Goal: Download file/media

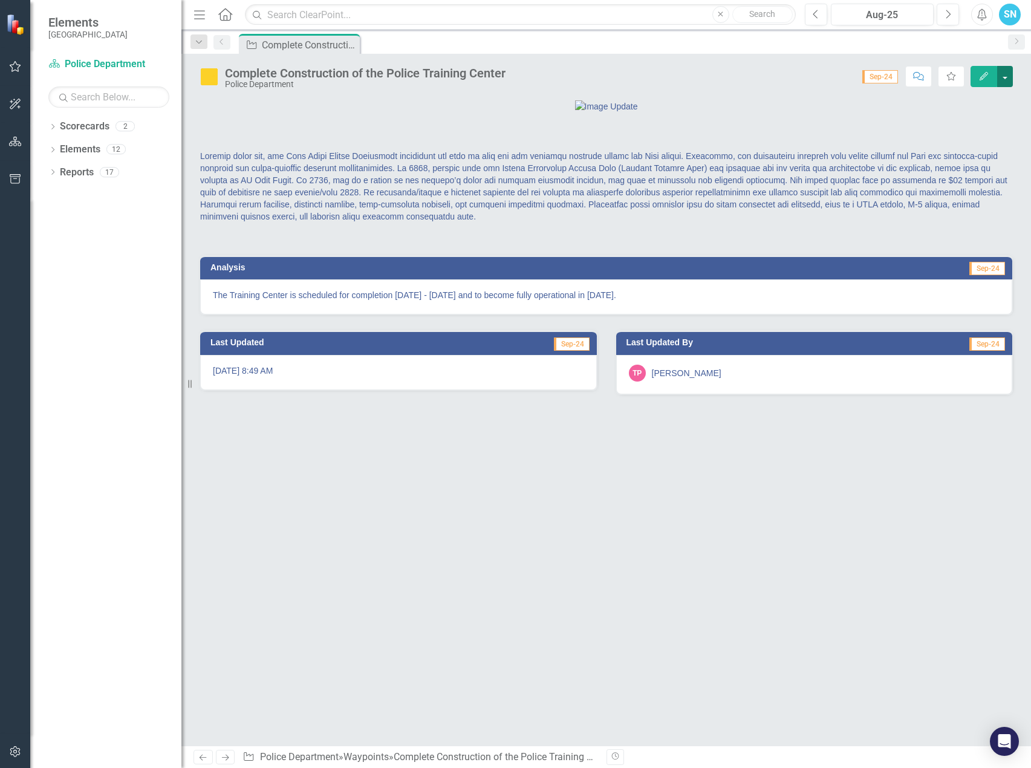
click at [1007, 73] on button "button" at bounding box center [1005, 76] width 16 height 21
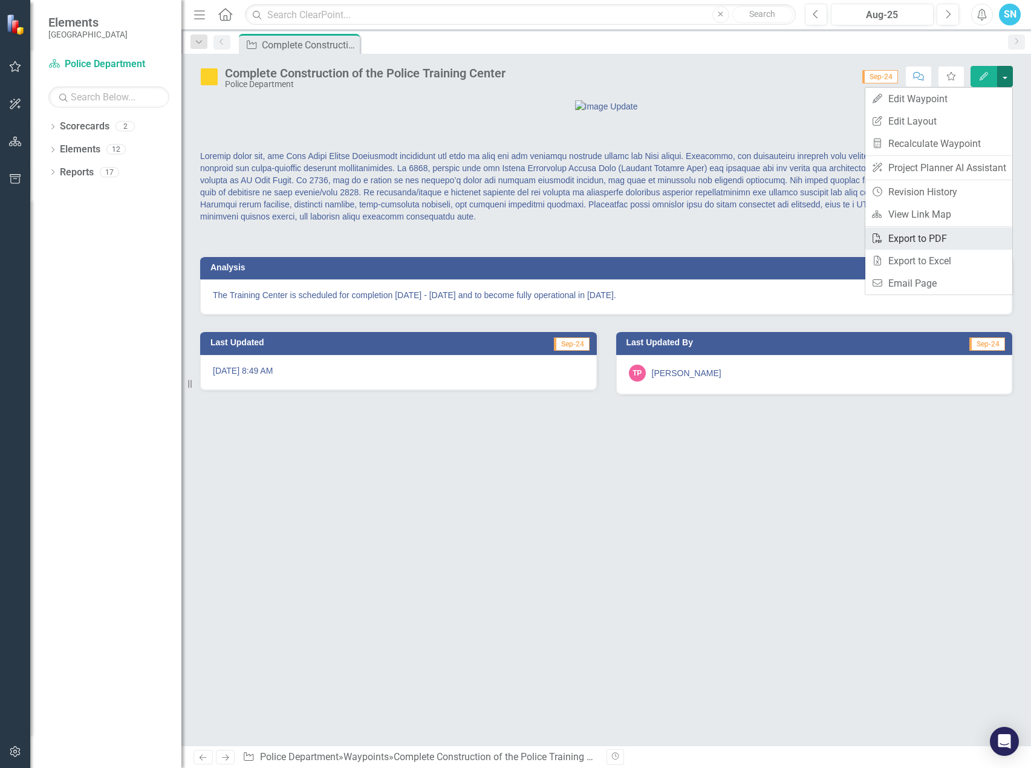
click at [945, 234] on link "PDF Export to PDF" at bounding box center [938, 238] width 147 height 22
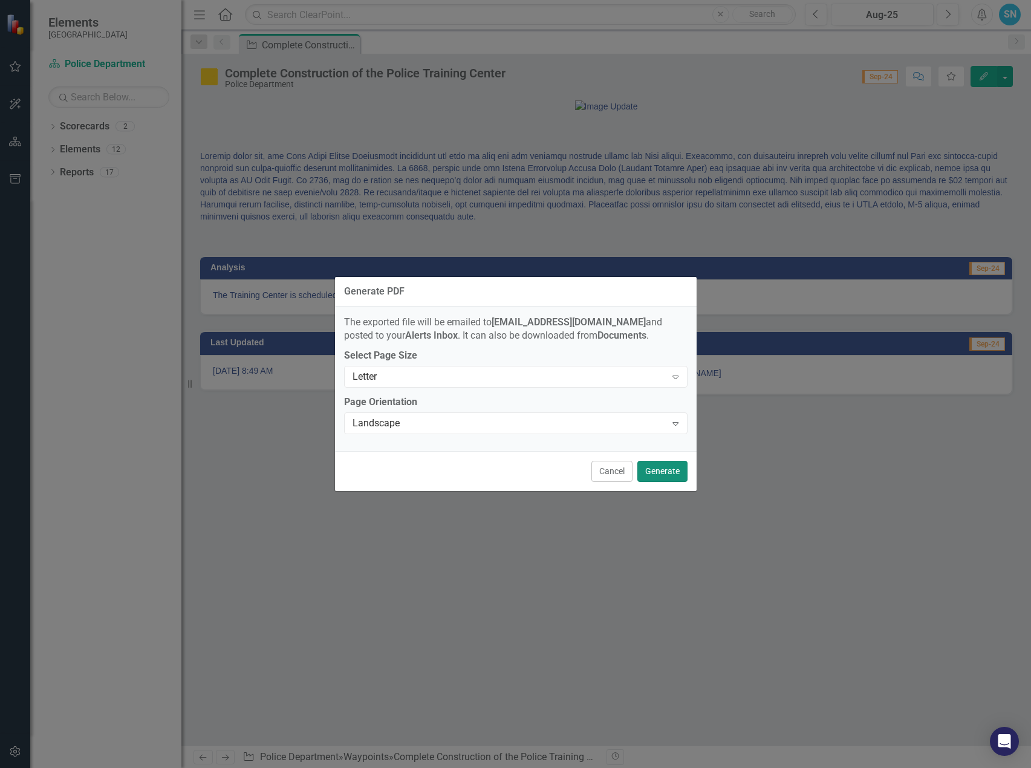
click at [660, 470] on button "Generate" at bounding box center [662, 471] width 50 height 21
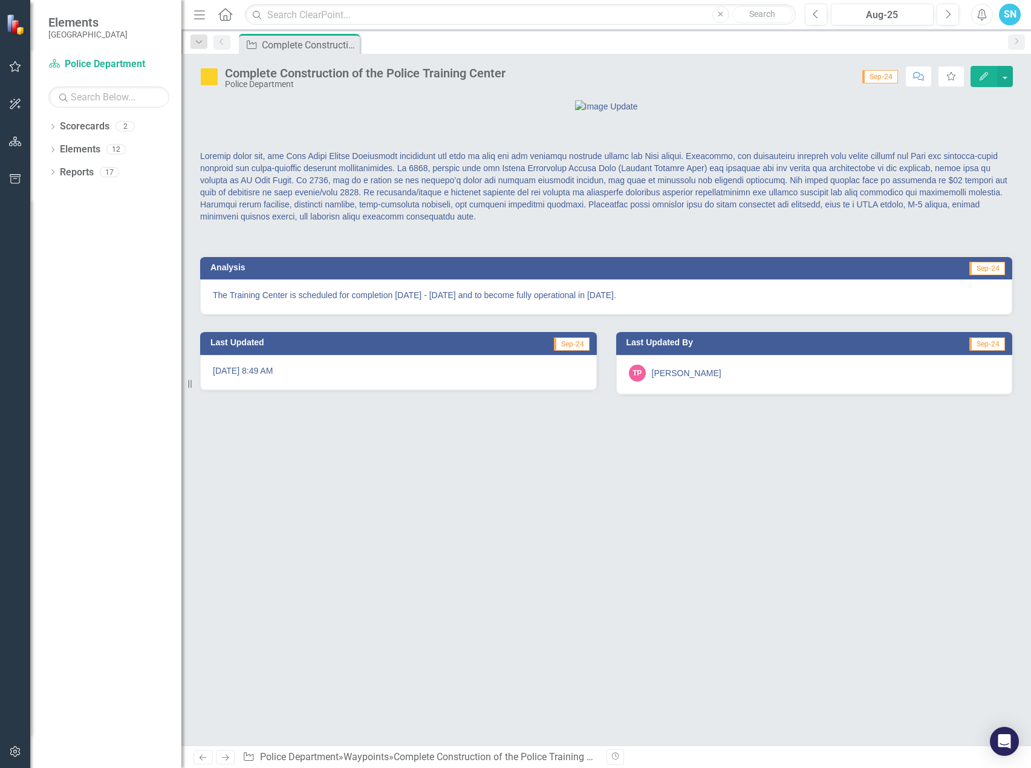
click at [224, 760] on icon "Next" at bounding box center [225, 757] width 10 height 8
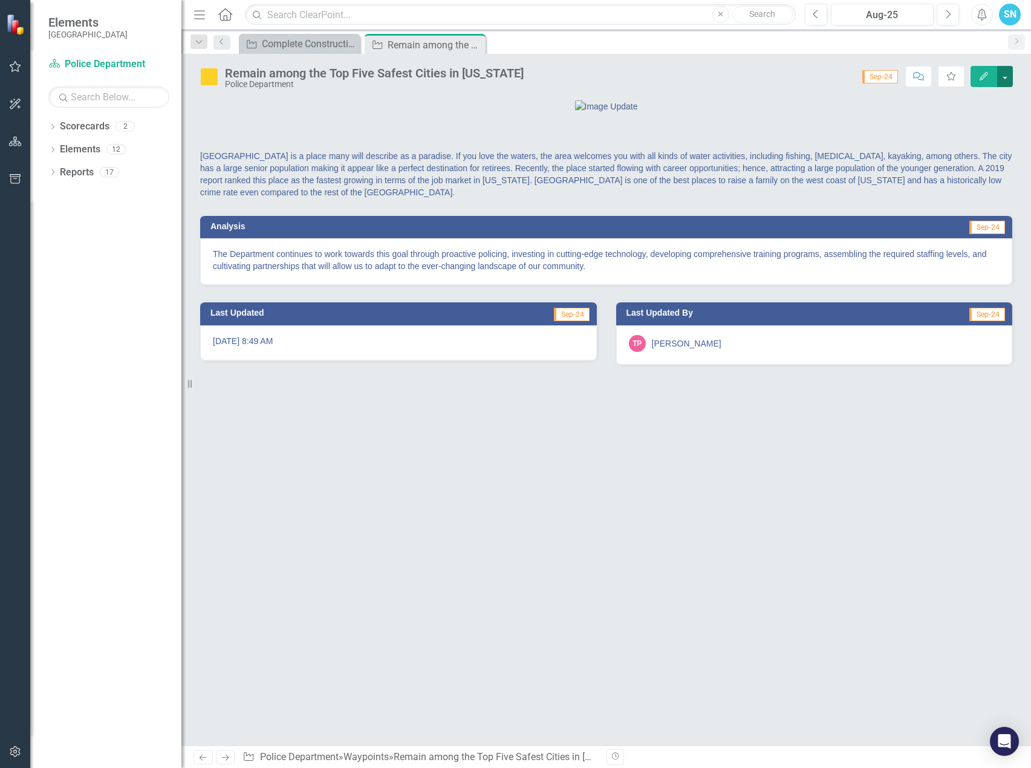
click at [1010, 74] on button "button" at bounding box center [1005, 76] width 16 height 21
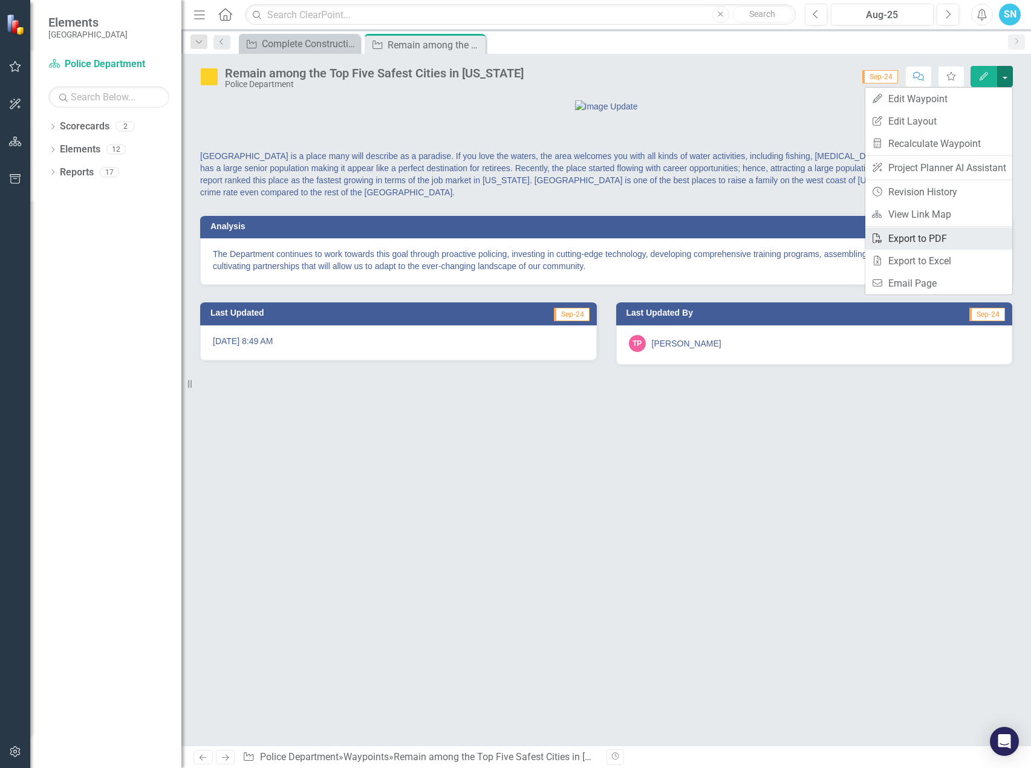
click at [944, 241] on link "PDF Export to PDF" at bounding box center [938, 238] width 147 height 22
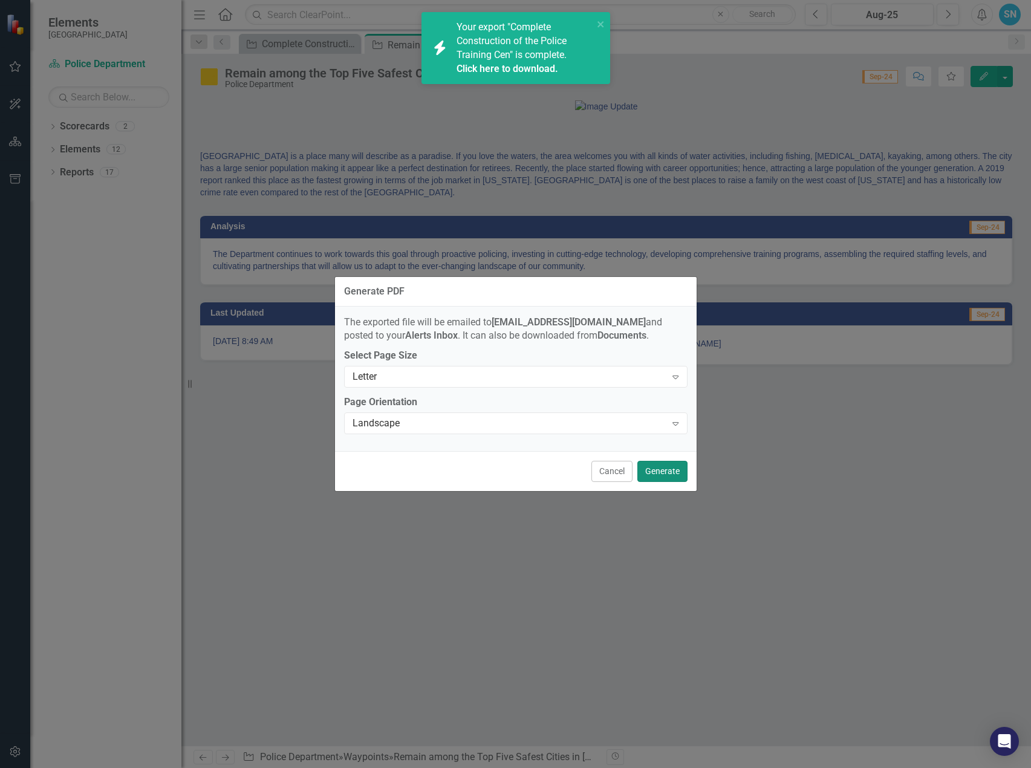
click at [661, 467] on button "Generate" at bounding box center [662, 471] width 50 height 21
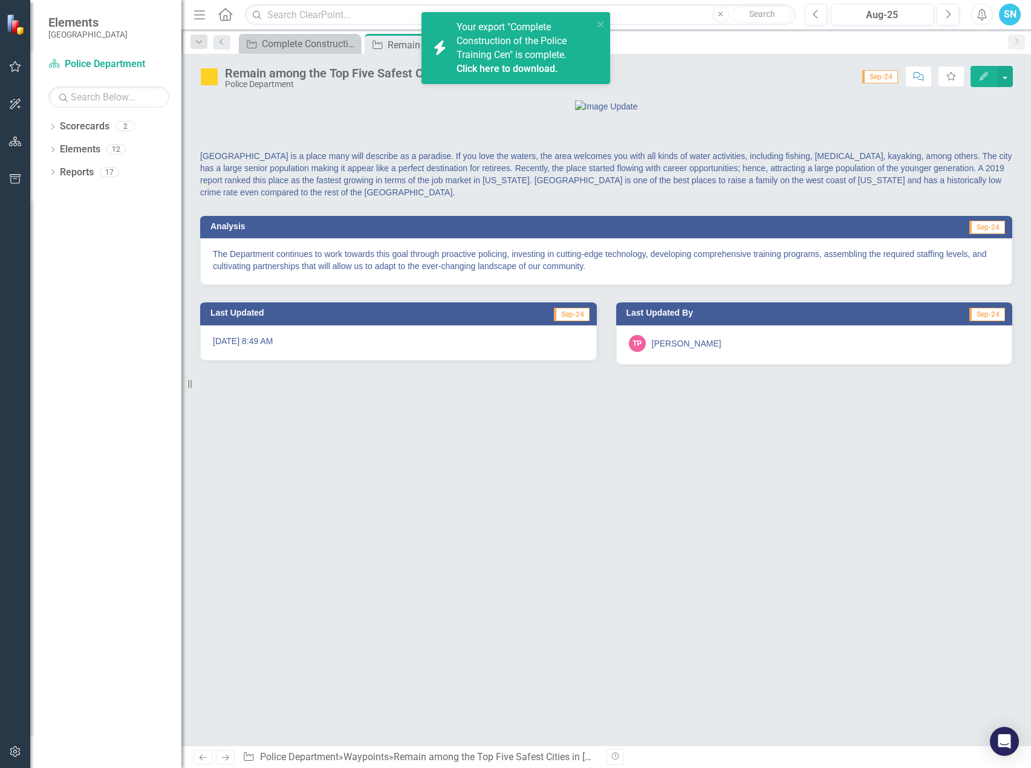
click at [507, 112] on div at bounding box center [606, 106] width 812 height 13
click at [499, 59] on span "Your export "Complete Construction of the Police Training Cen" is complete. Cli…" at bounding box center [523, 48] width 134 height 54
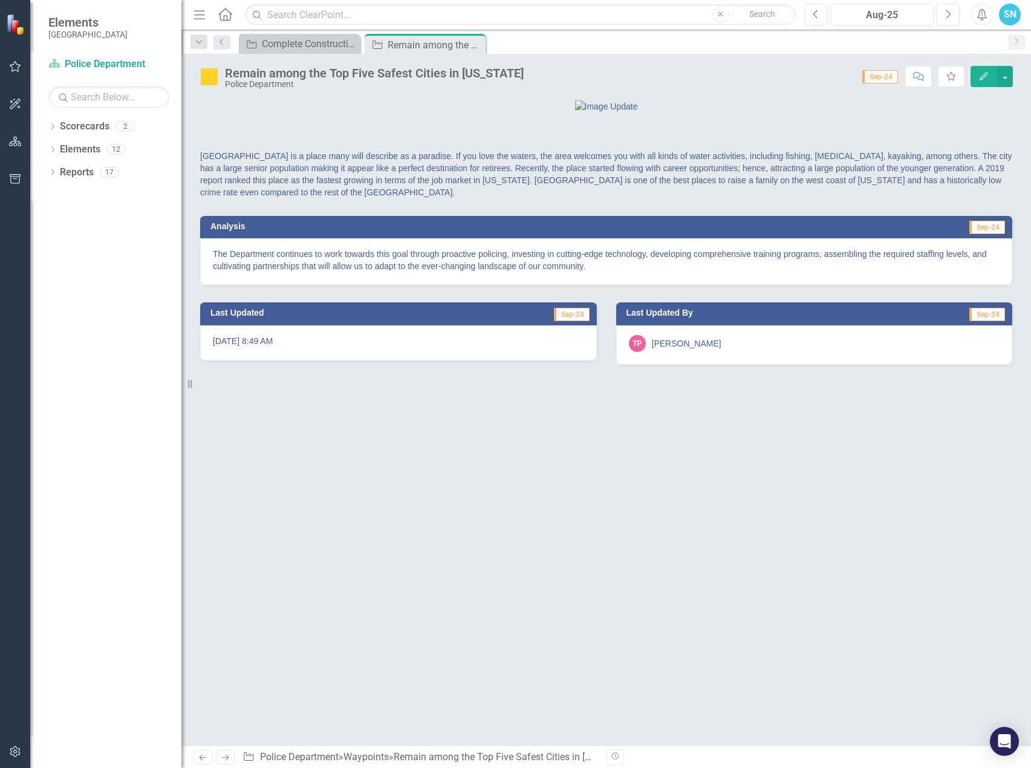
click at [225, 754] on icon "Next" at bounding box center [225, 757] width 10 height 8
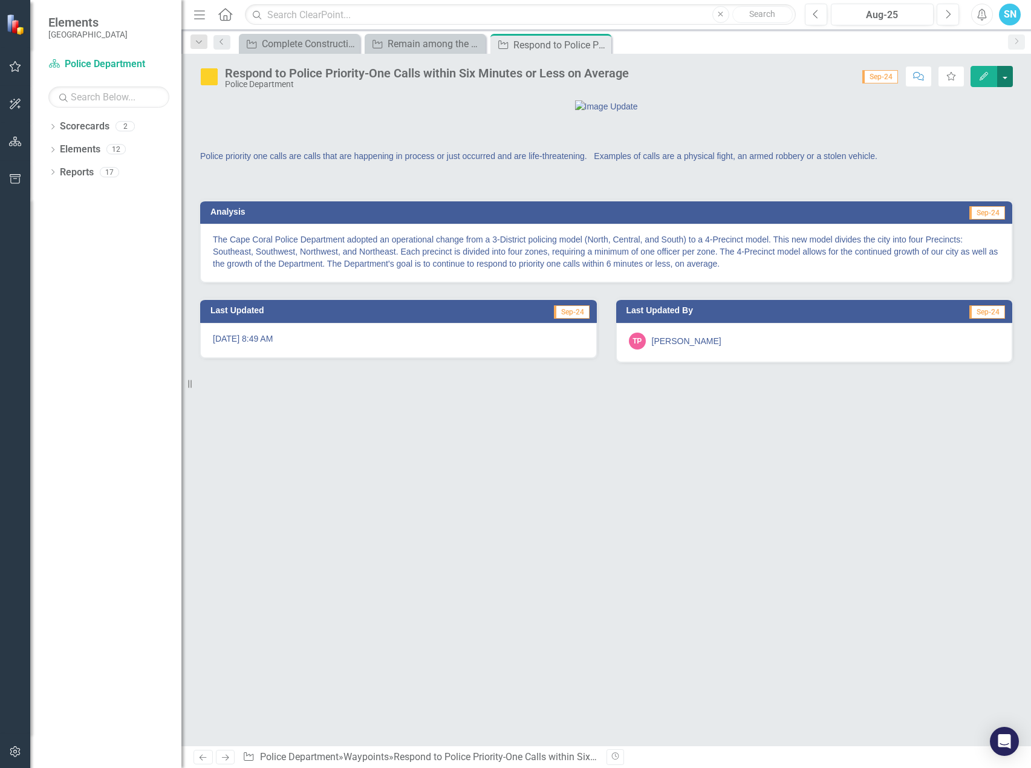
click at [1005, 78] on button "button" at bounding box center [1005, 76] width 16 height 21
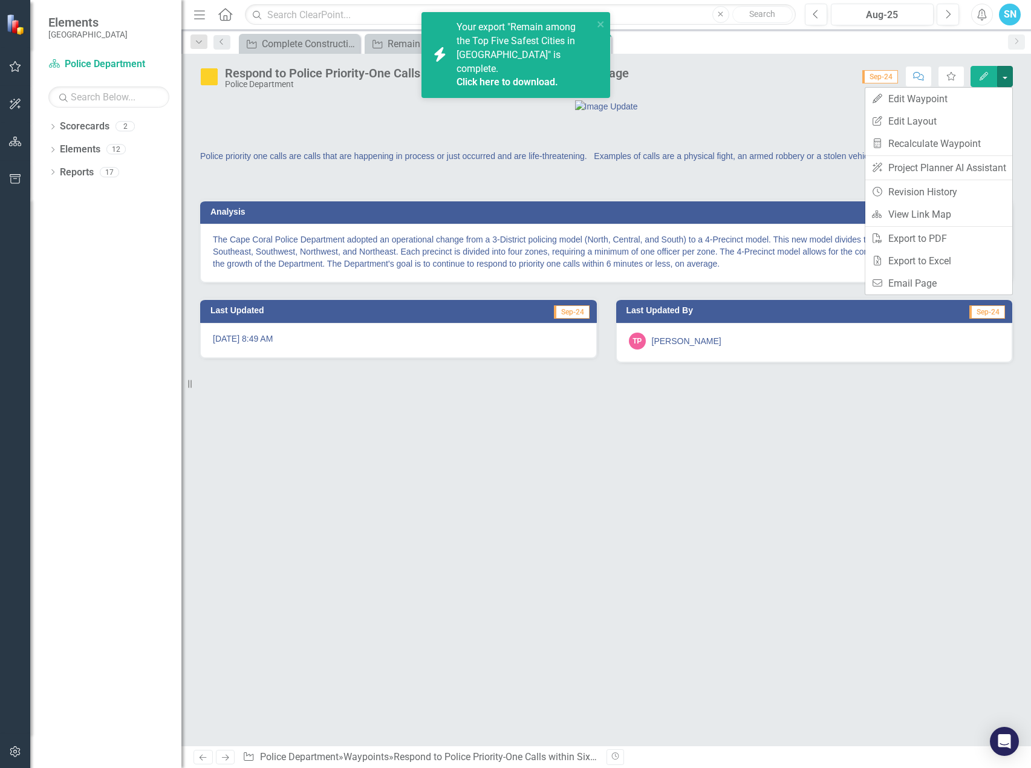
click at [485, 76] on link "Click here to download." at bounding box center [507, 81] width 102 height 11
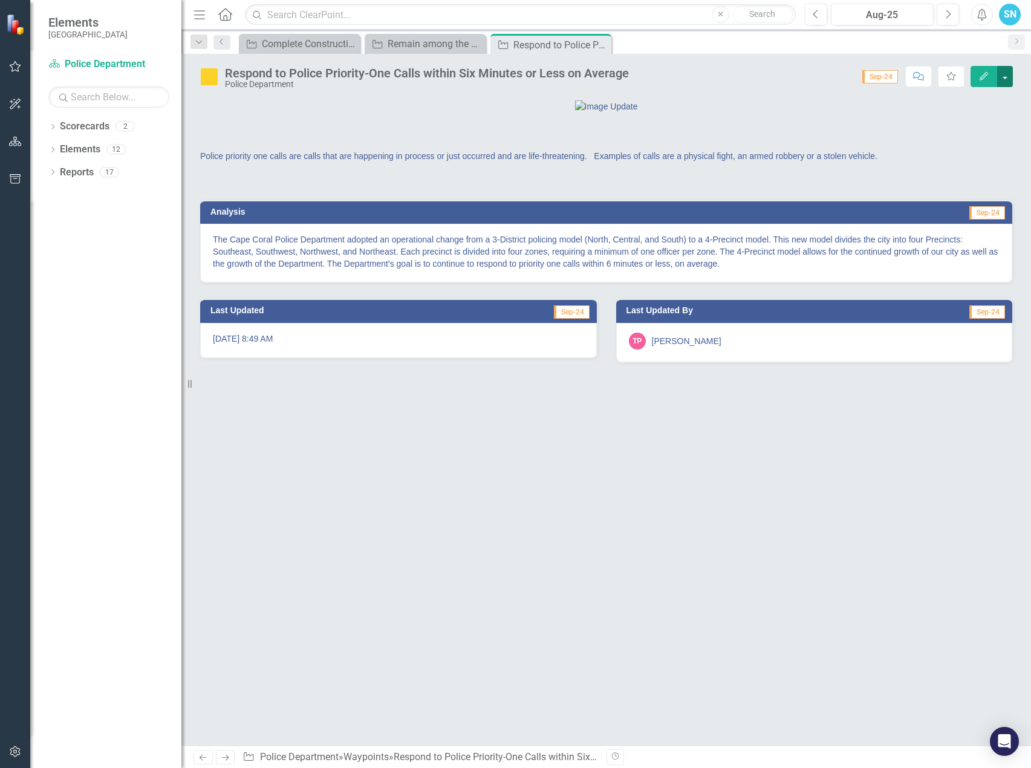
click at [1009, 80] on button "button" at bounding box center [1005, 76] width 16 height 21
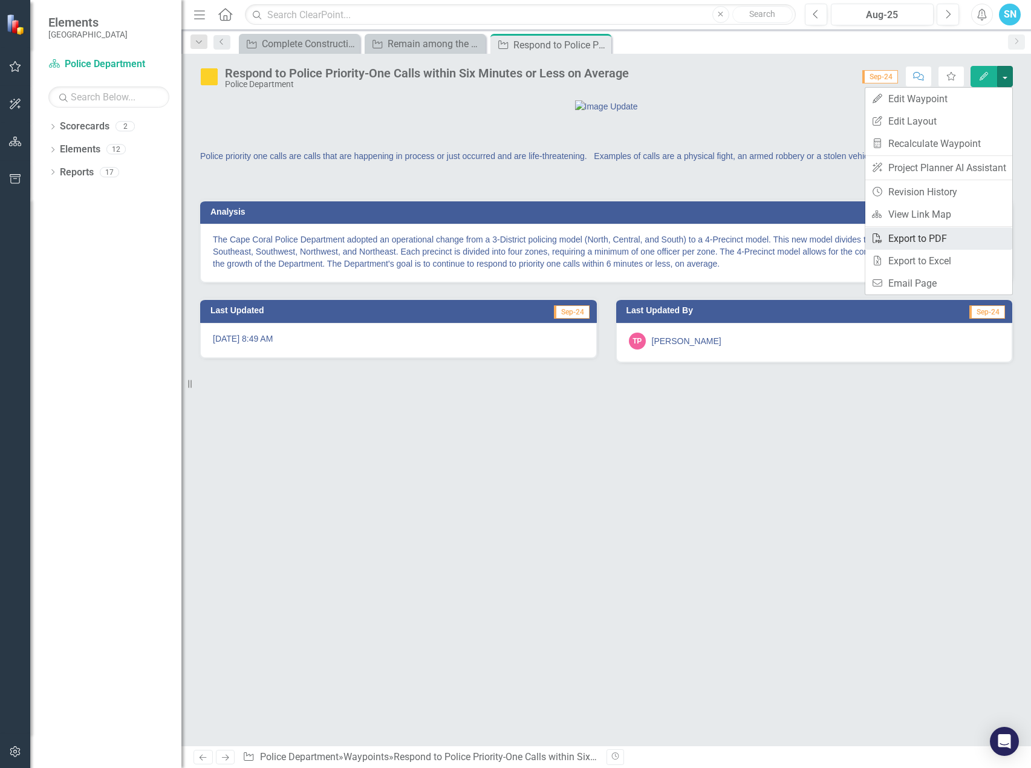
click at [941, 238] on link "PDF Export to PDF" at bounding box center [938, 238] width 147 height 22
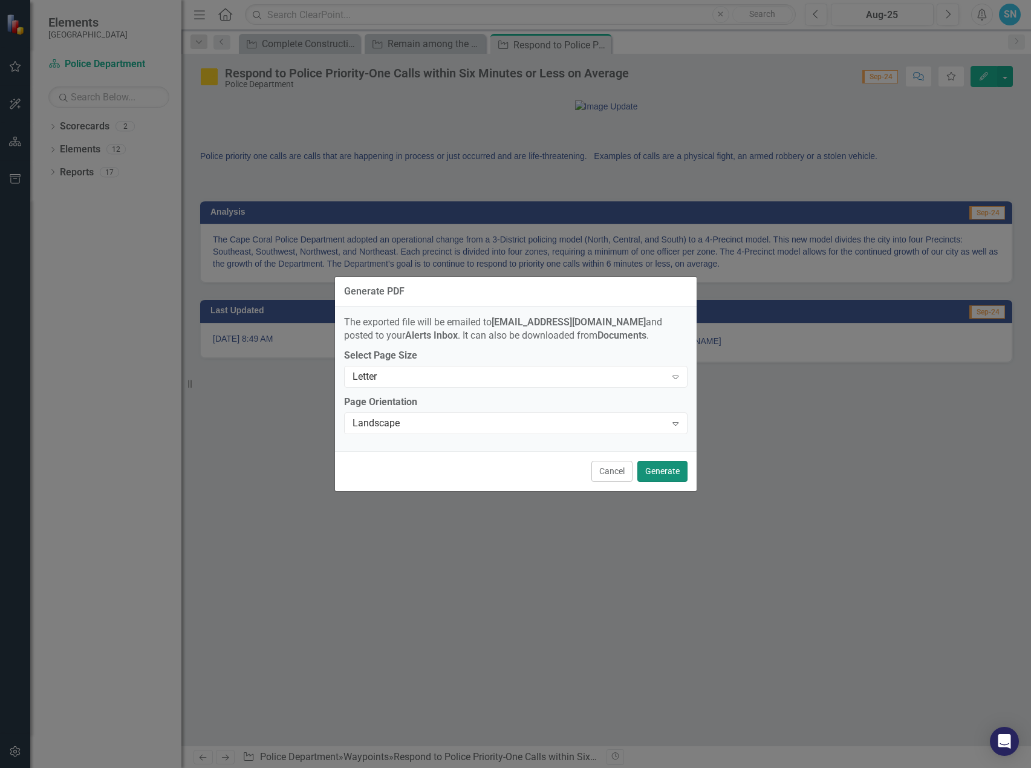
click at [661, 468] on button "Generate" at bounding box center [662, 471] width 50 height 21
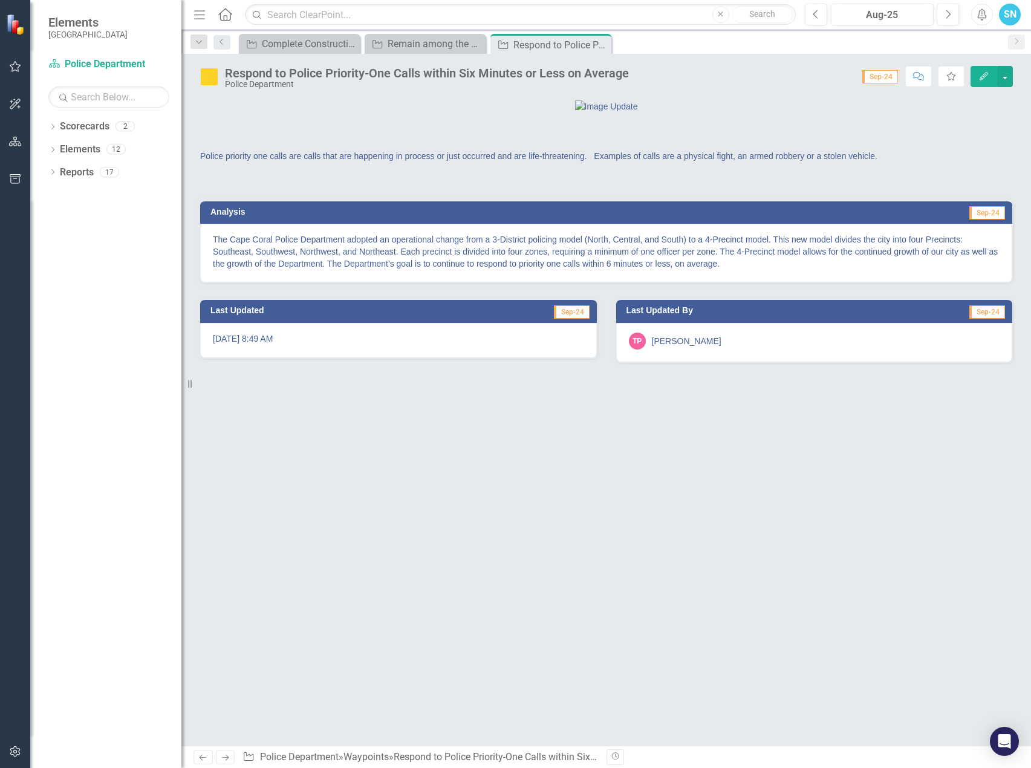
click at [229, 753] on icon "Next" at bounding box center [225, 757] width 10 height 8
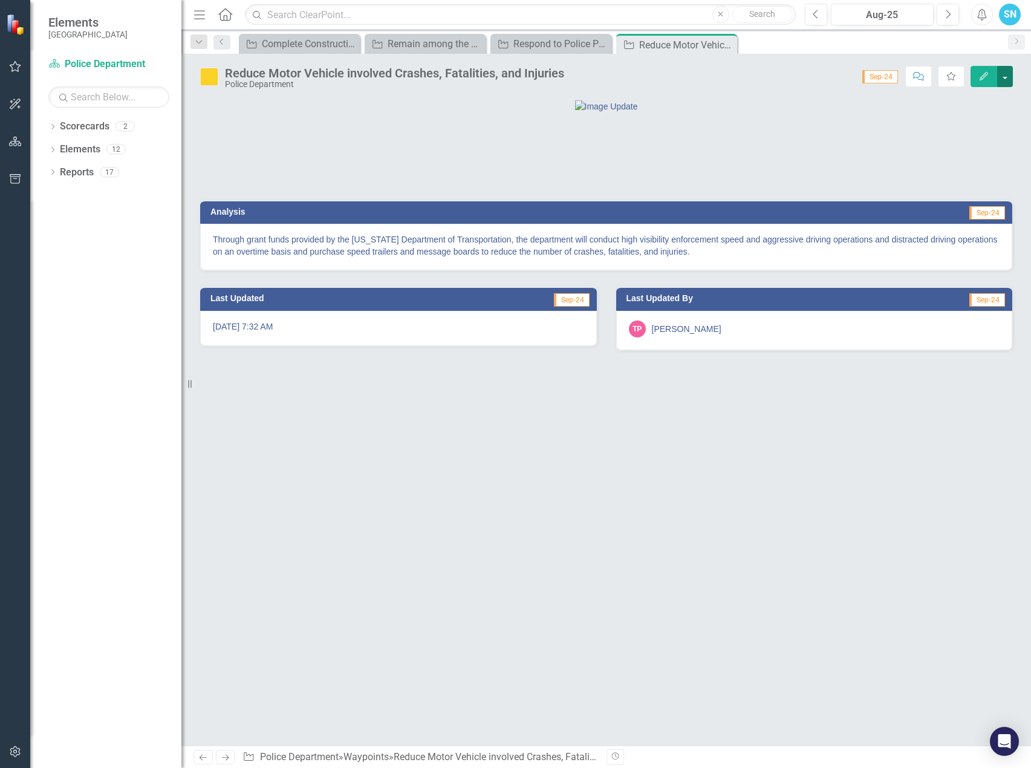
click at [1004, 73] on button "button" at bounding box center [1005, 76] width 16 height 21
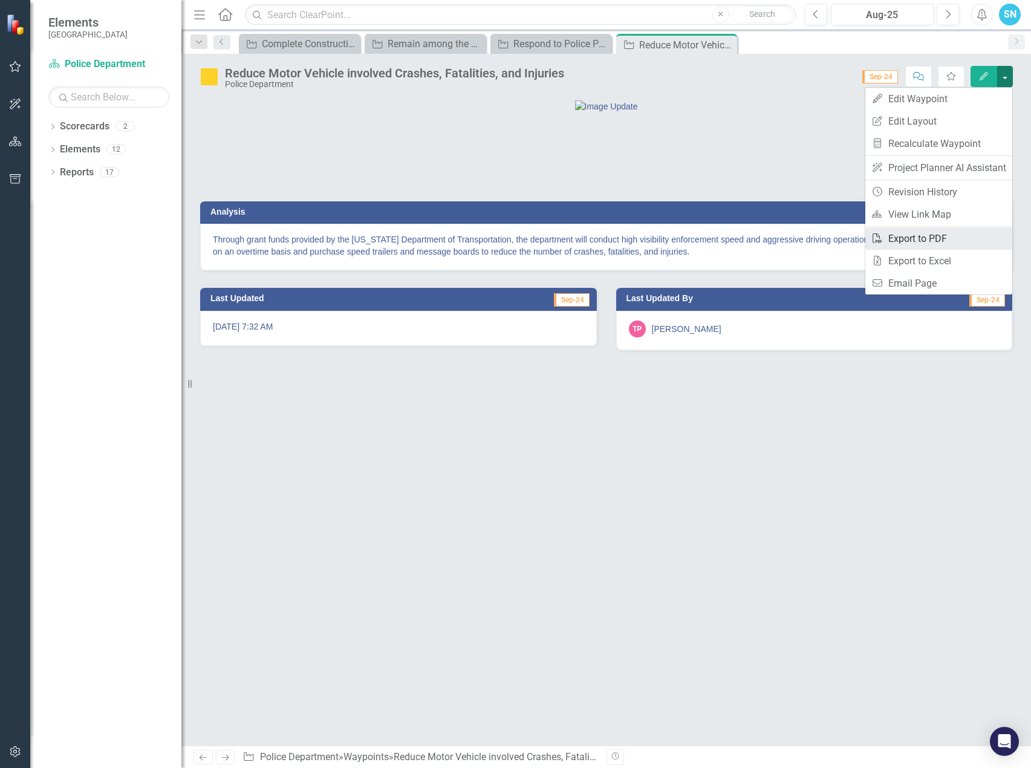
click at [903, 236] on link "PDF Export to PDF" at bounding box center [938, 238] width 147 height 22
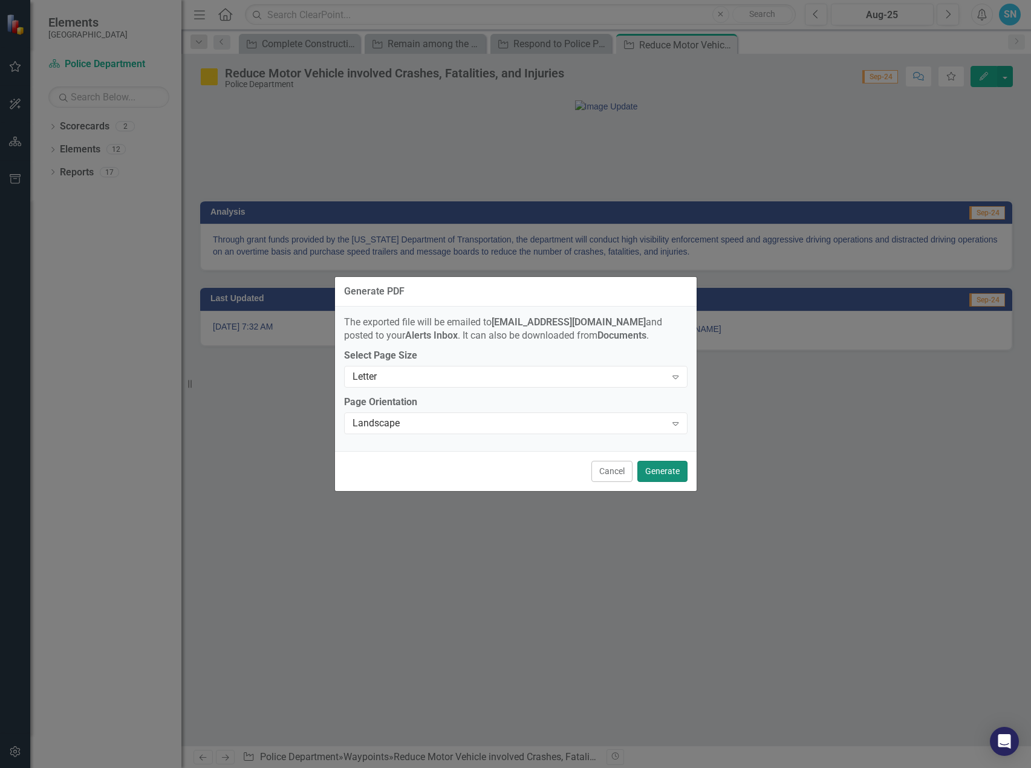
click at [667, 473] on button "Generate" at bounding box center [662, 471] width 50 height 21
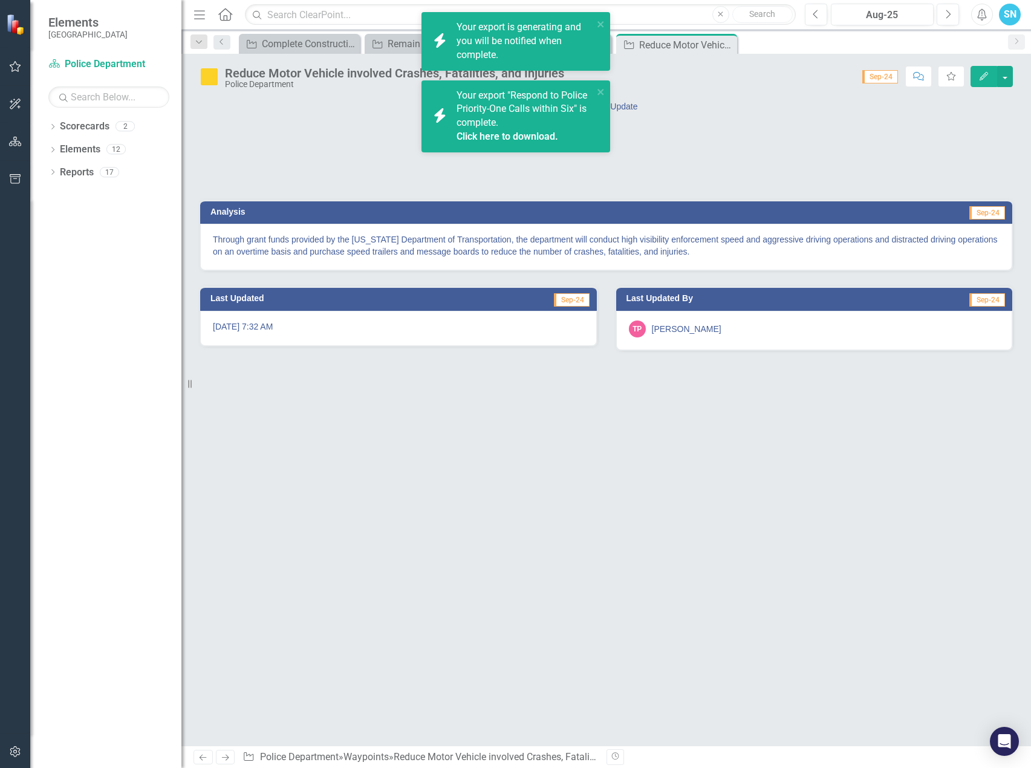
click at [487, 135] on link "Click here to download." at bounding box center [507, 136] width 102 height 11
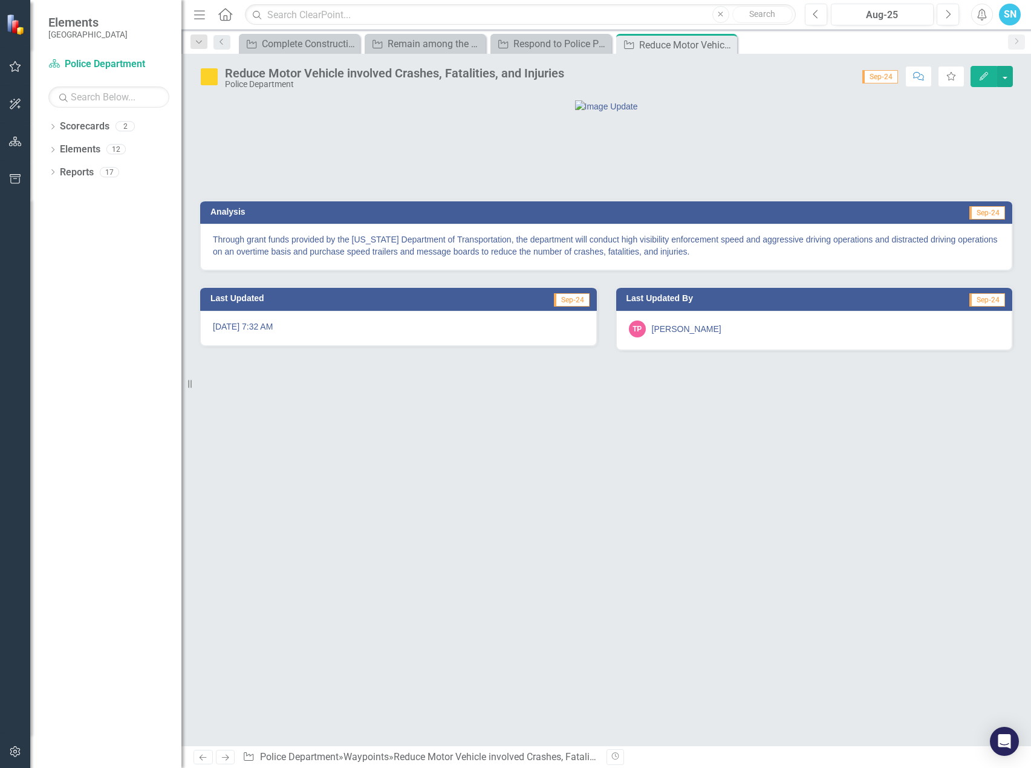
click at [225, 751] on link "Next" at bounding box center [225, 757] width 19 height 15
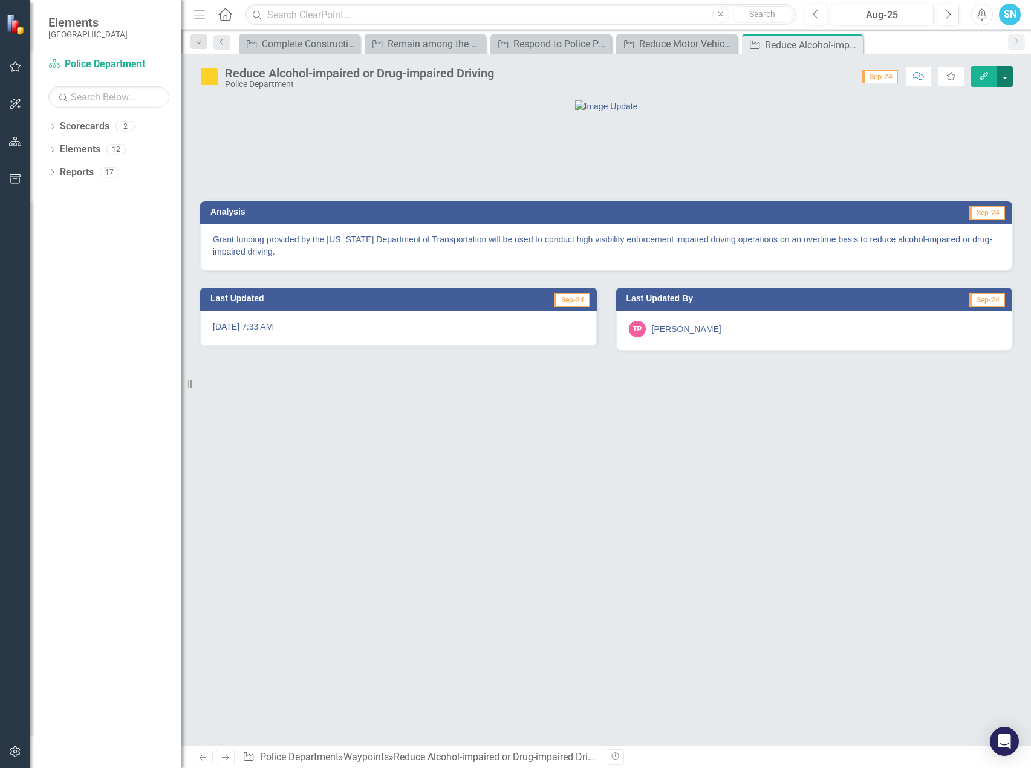
click at [1006, 79] on button "button" at bounding box center [1005, 76] width 16 height 21
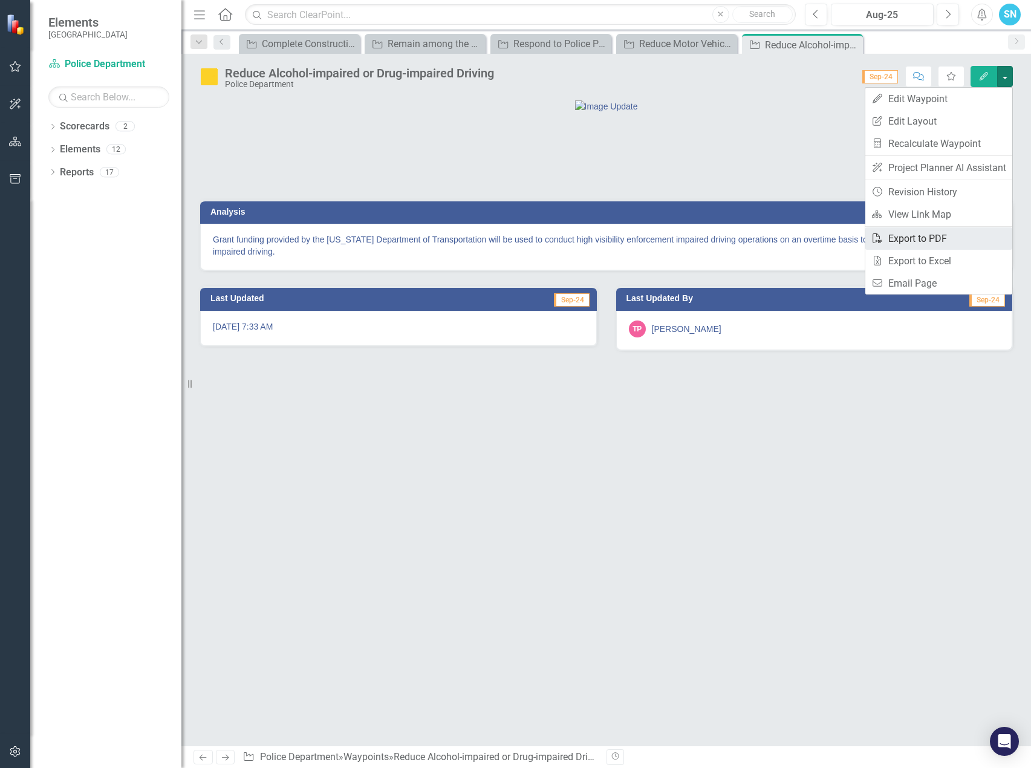
click at [915, 236] on link "PDF Export to PDF" at bounding box center [938, 238] width 147 height 22
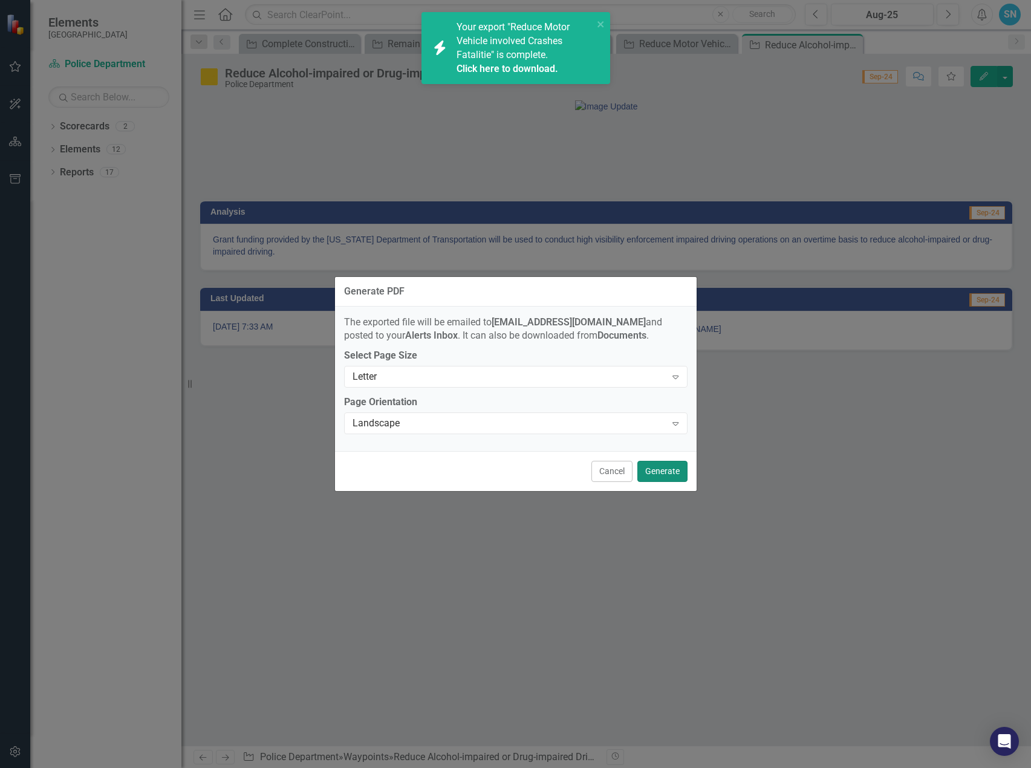
click at [678, 467] on button "Generate" at bounding box center [662, 471] width 50 height 21
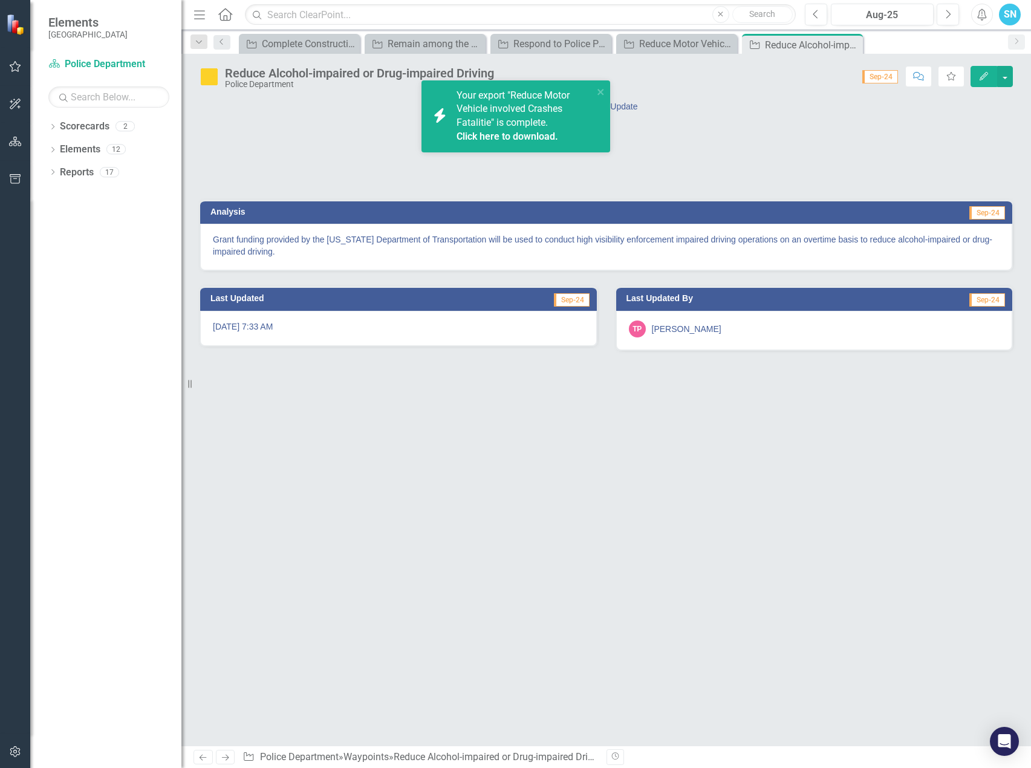
click at [514, 131] on link "Click here to download." at bounding box center [507, 136] width 102 height 11
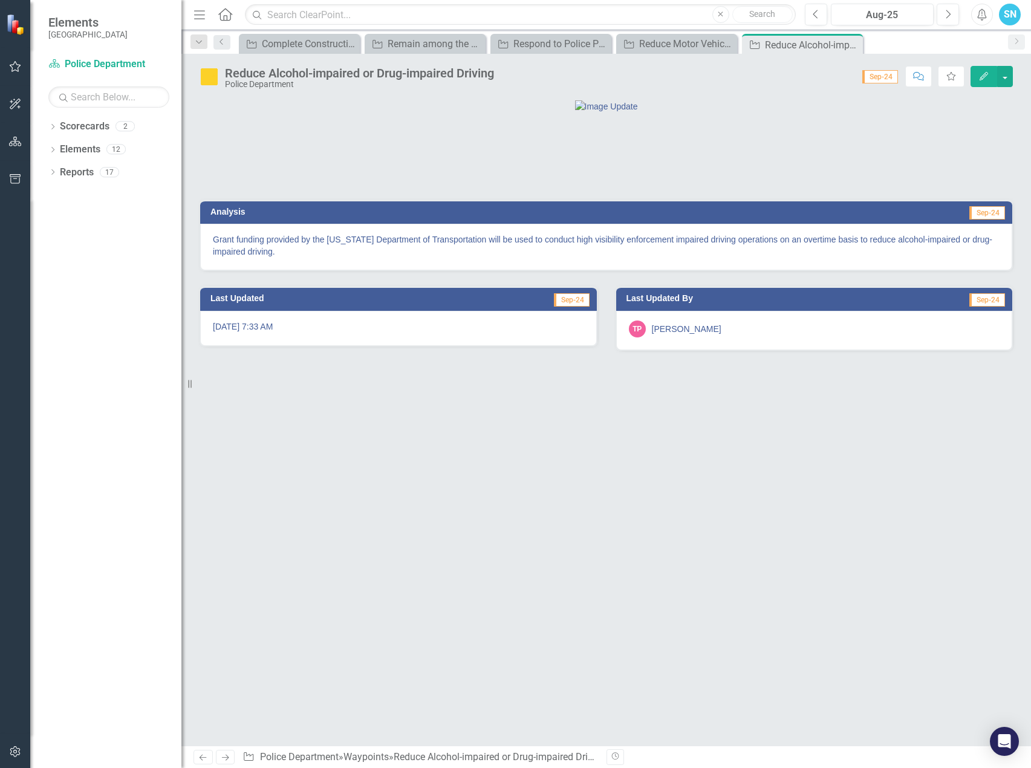
click at [225, 757] on icon "Next" at bounding box center [225, 757] width 10 height 8
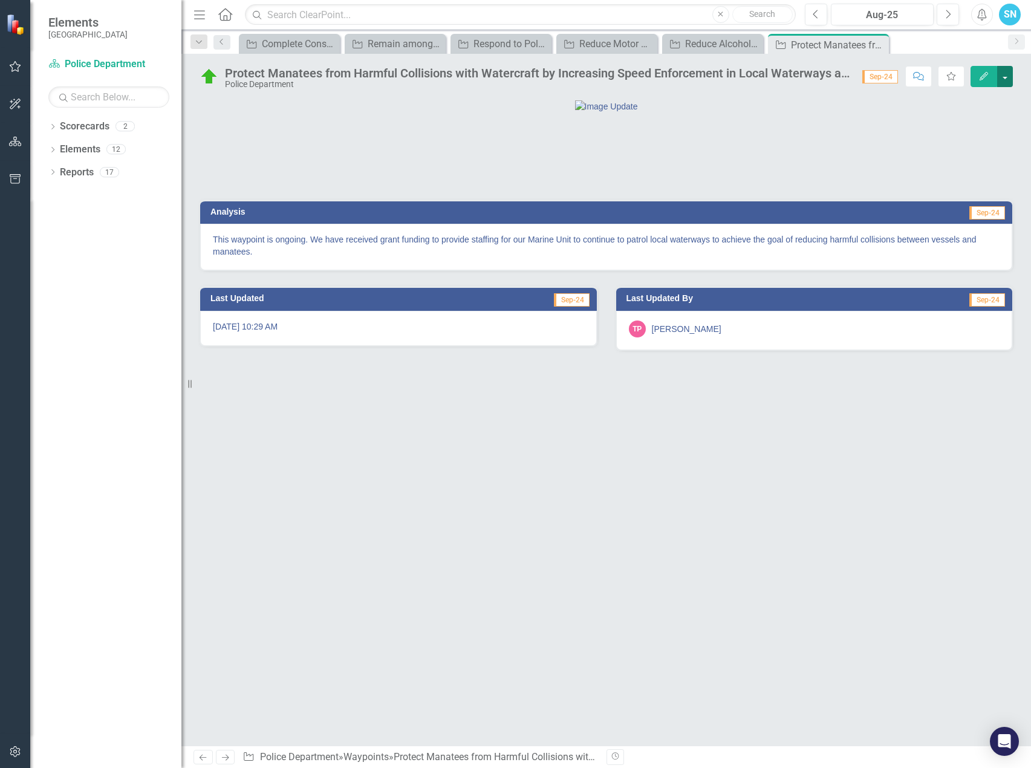
click at [1007, 77] on button "button" at bounding box center [1005, 76] width 16 height 21
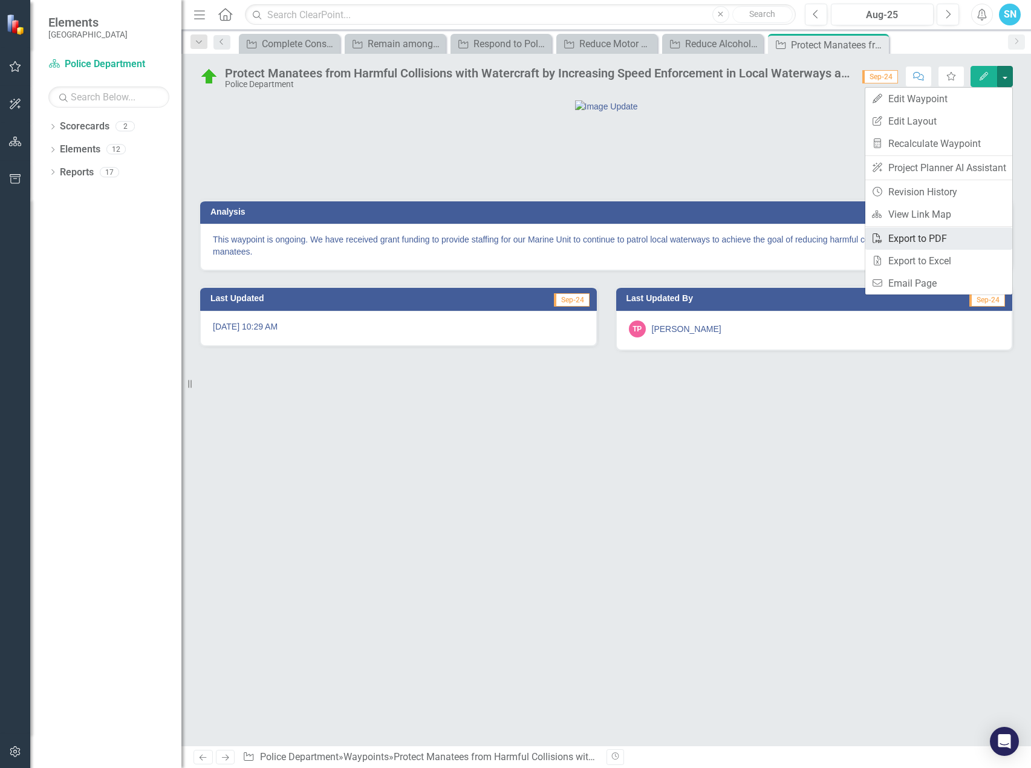
click at [926, 240] on link "PDF Export to PDF" at bounding box center [938, 238] width 147 height 22
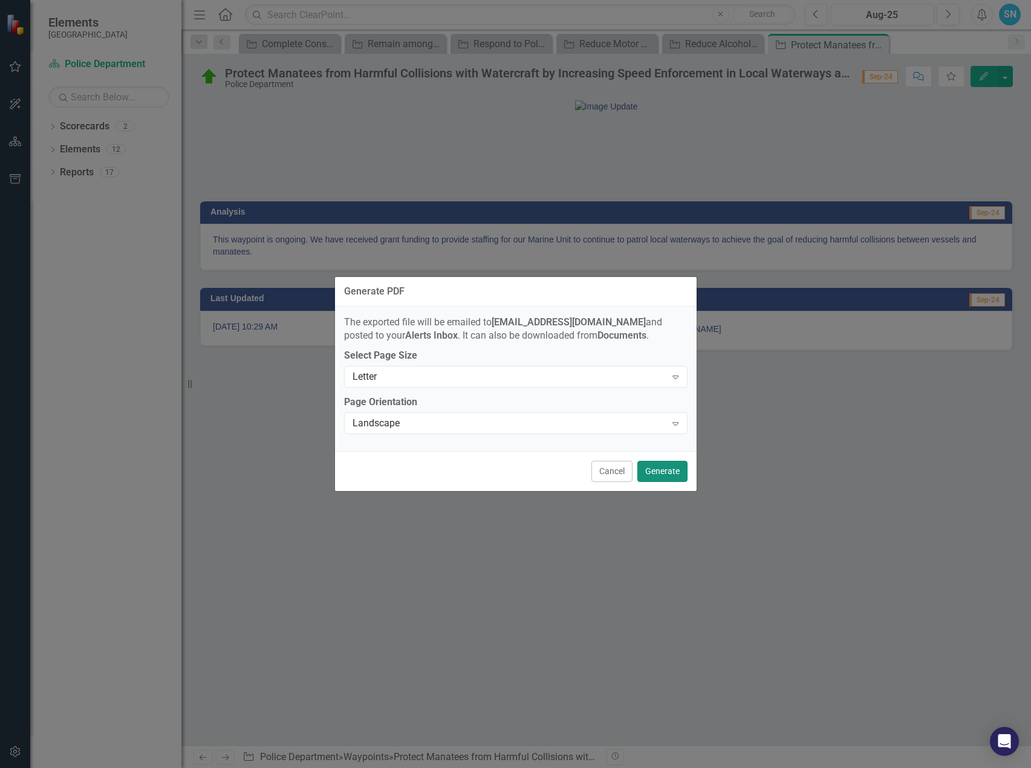
click at [670, 464] on button "Generate" at bounding box center [662, 471] width 50 height 21
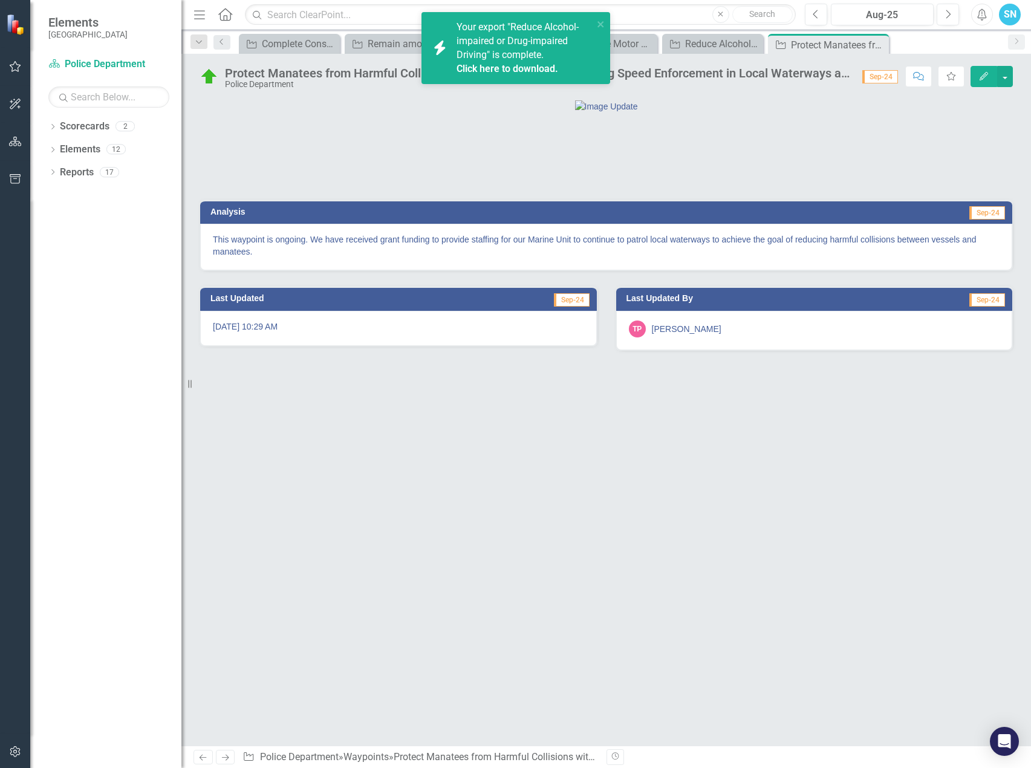
click at [496, 61] on div "Your export "Reduce Alcohol-impaired or Drug-impaired Driving" is complete. Cli…" at bounding box center [524, 48] width 137 height 55
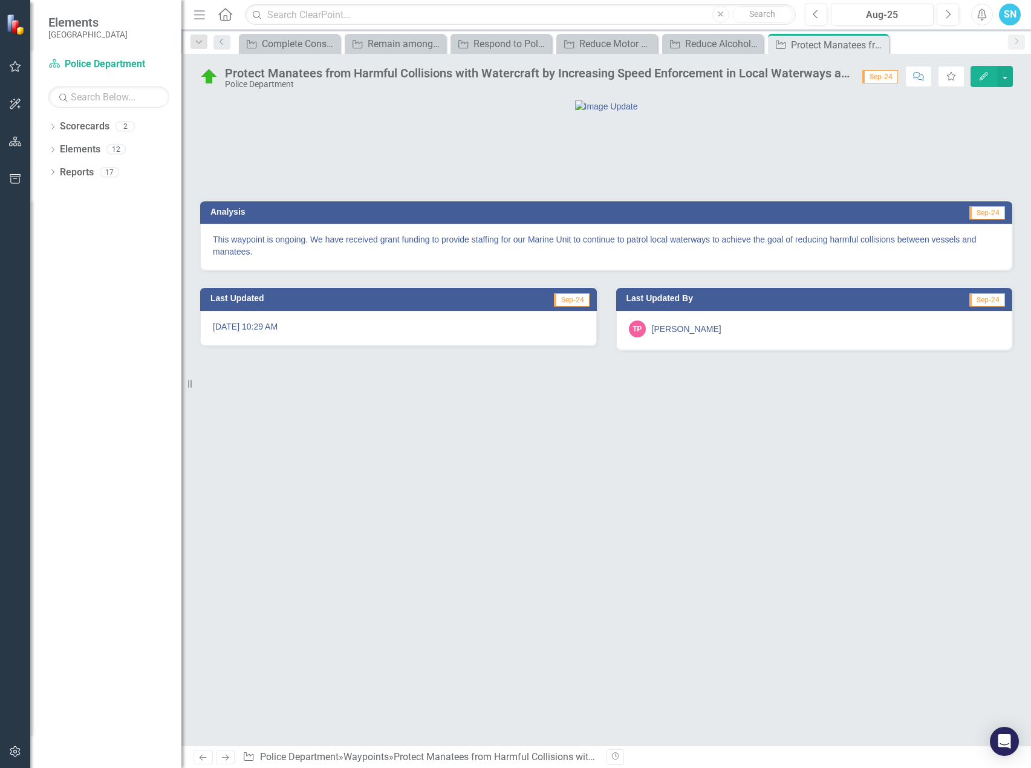
click at [224, 759] on icon "Next" at bounding box center [225, 757] width 10 height 8
click at [1005, 74] on button "button" at bounding box center [1005, 76] width 16 height 21
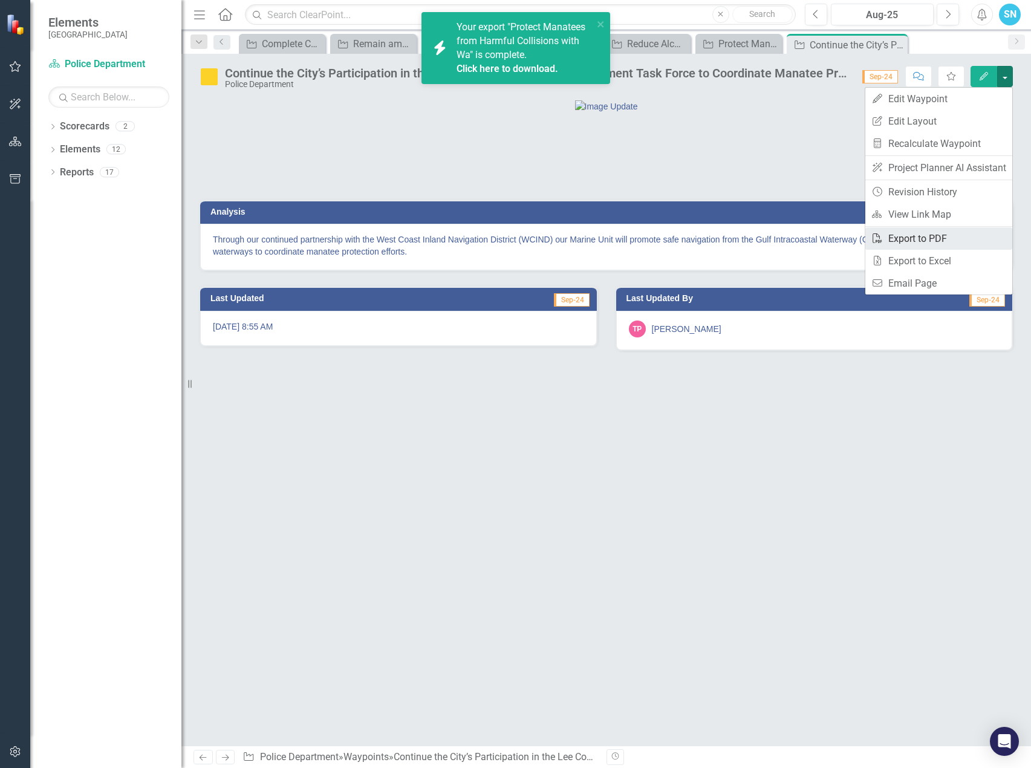
click at [936, 241] on link "PDF Export to PDF" at bounding box center [938, 238] width 147 height 22
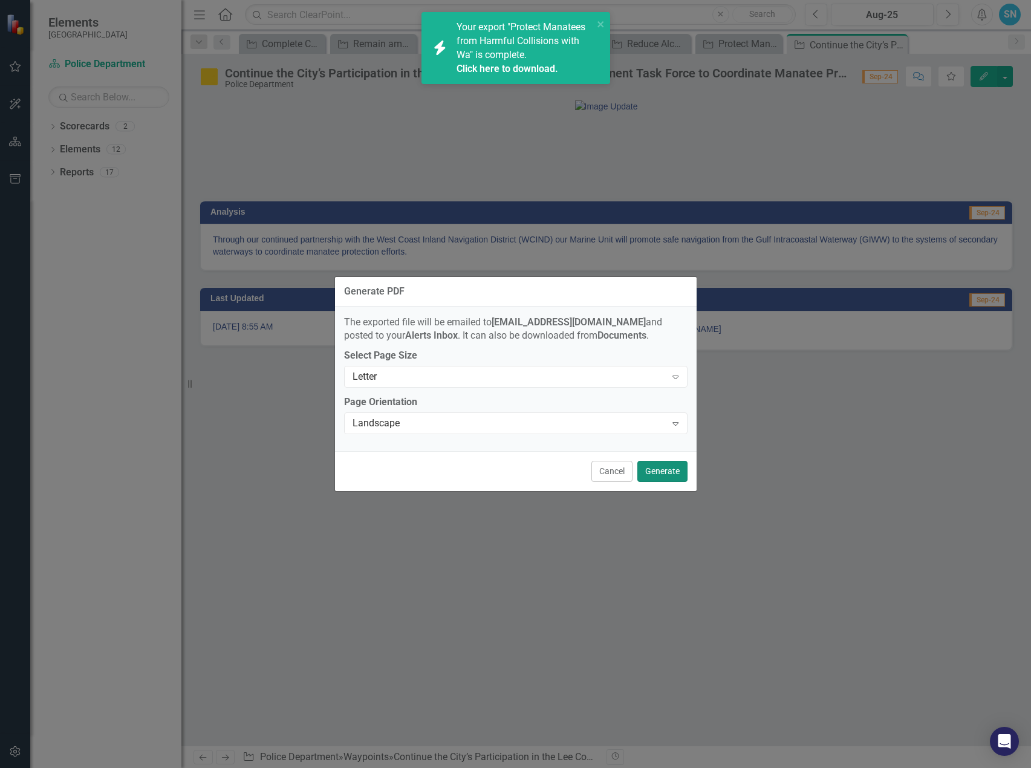
click at [647, 468] on button "Generate" at bounding box center [662, 471] width 50 height 21
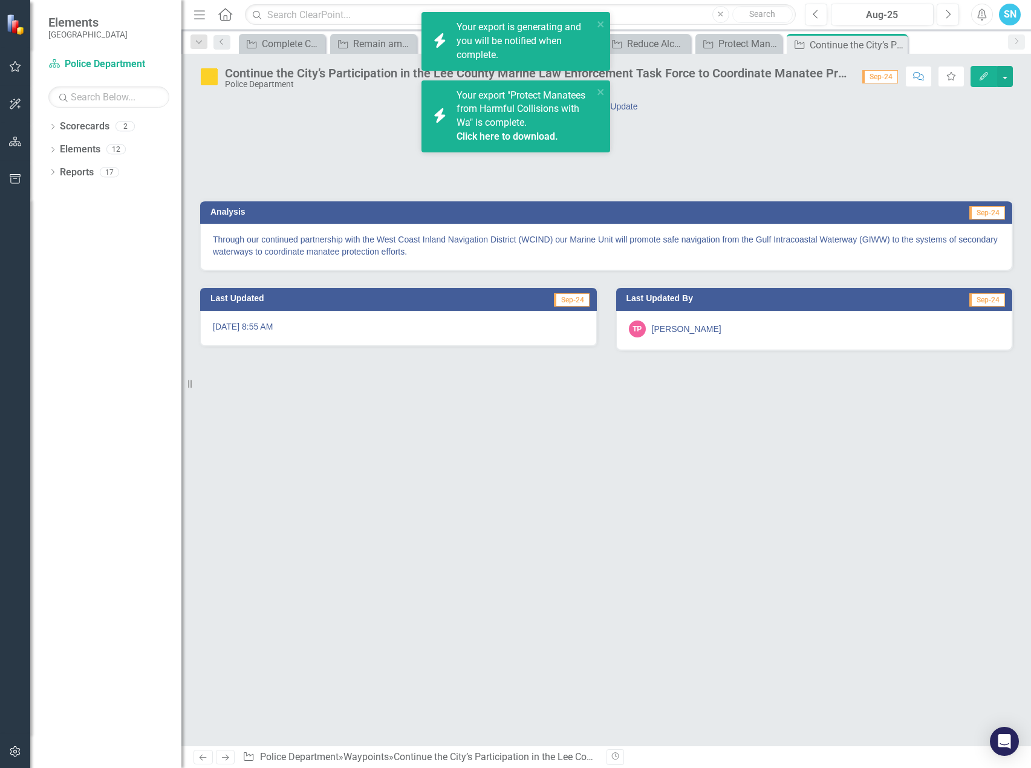
click at [505, 131] on link "Click here to download." at bounding box center [507, 136] width 102 height 11
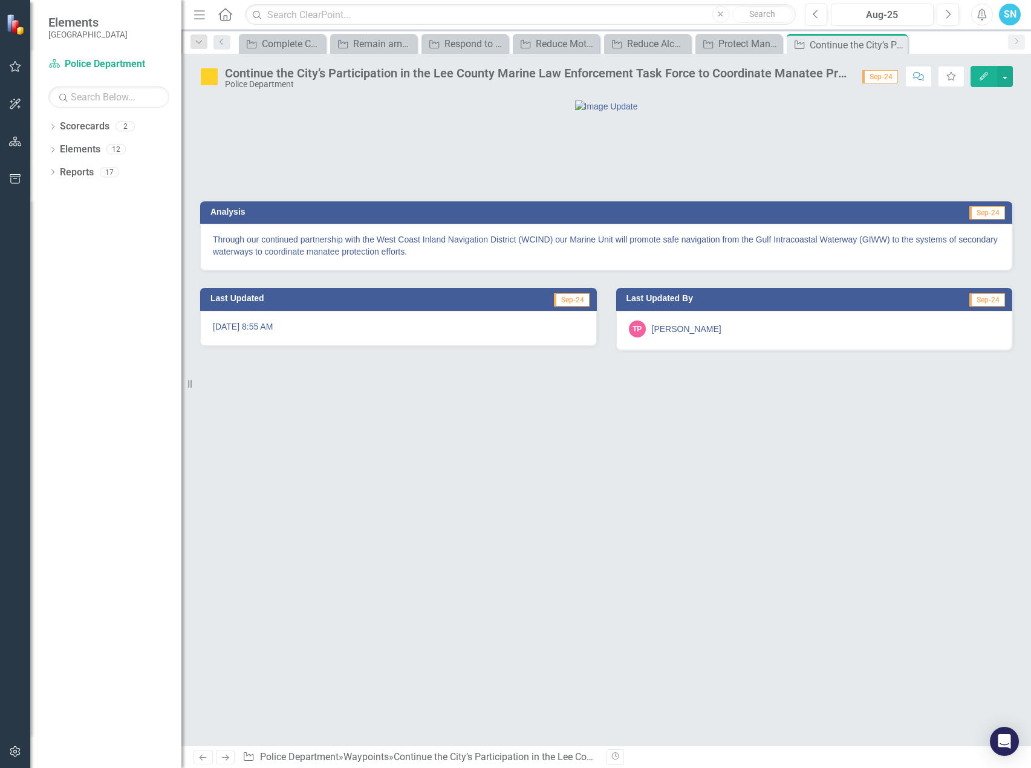
click at [226, 762] on link "Next" at bounding box center [225, 757] width 19 height 15
